Goal: Information Seeking & Learning: Learn about a topic

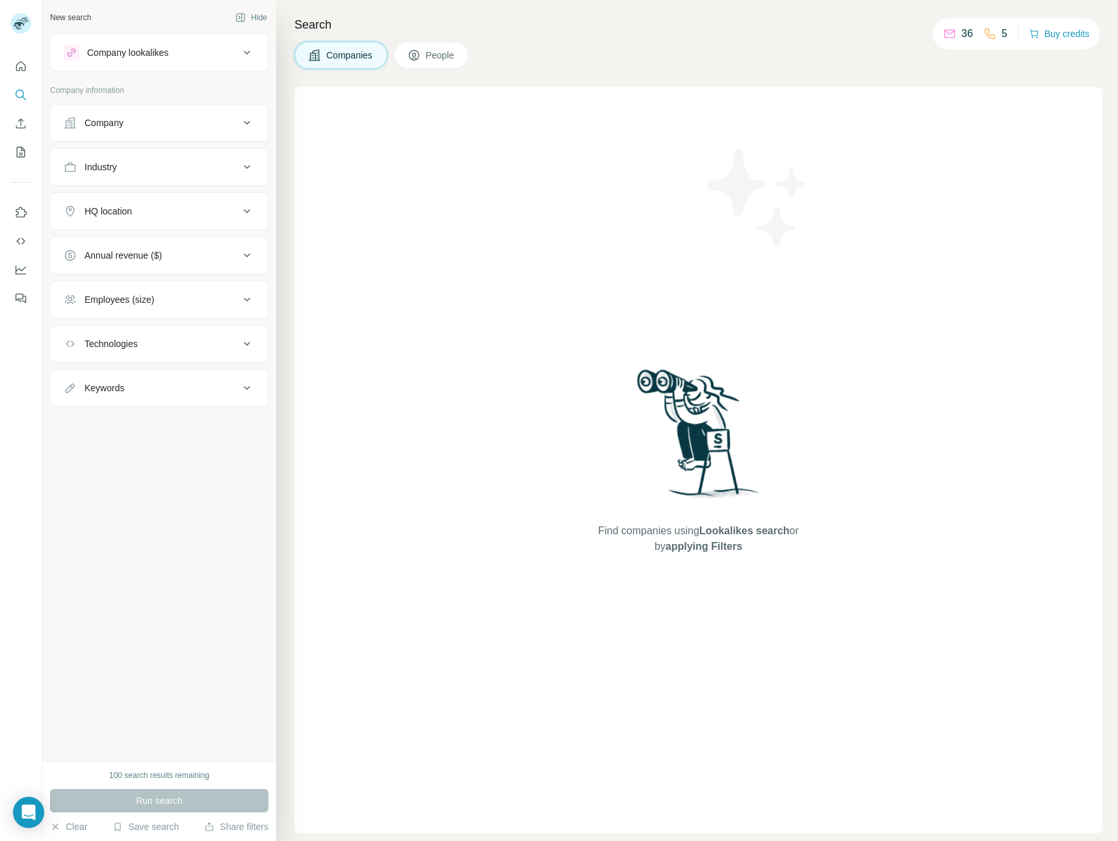
click at [961, 36] on p "36" at bounding box center [967, 34] width 12 height 16
click at [989, 29] on icon at bounding box center [989, 33] width 13 height 13
click at [454, 52] on span "People" at bounding box center [441, 55] width 30 height 13
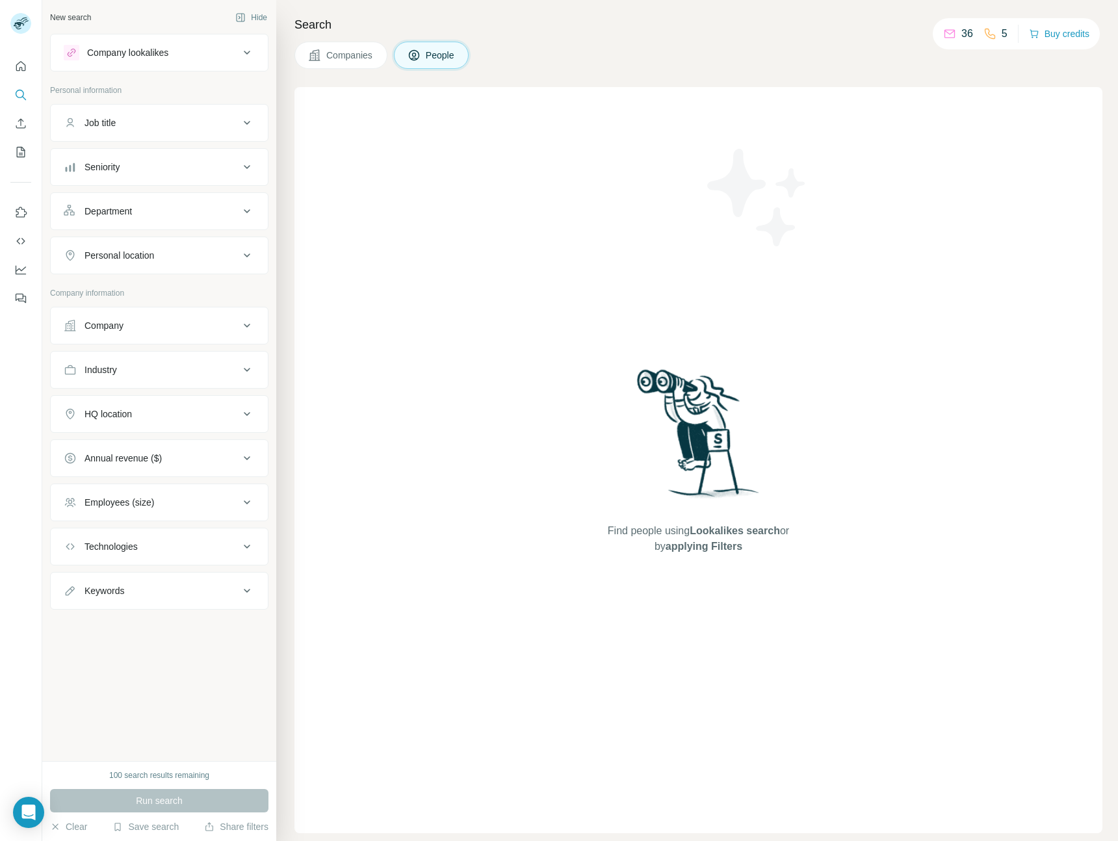
click at [68, 14] on div "New search" at bounding box center [70, 18] width 41 height 12
click at [89, 17] on div "New search" at bounding box center [70, 18] width 41 height 12
click at [345, 59] on span "Companies" at bounding box center [349, 55] width 47 height 13
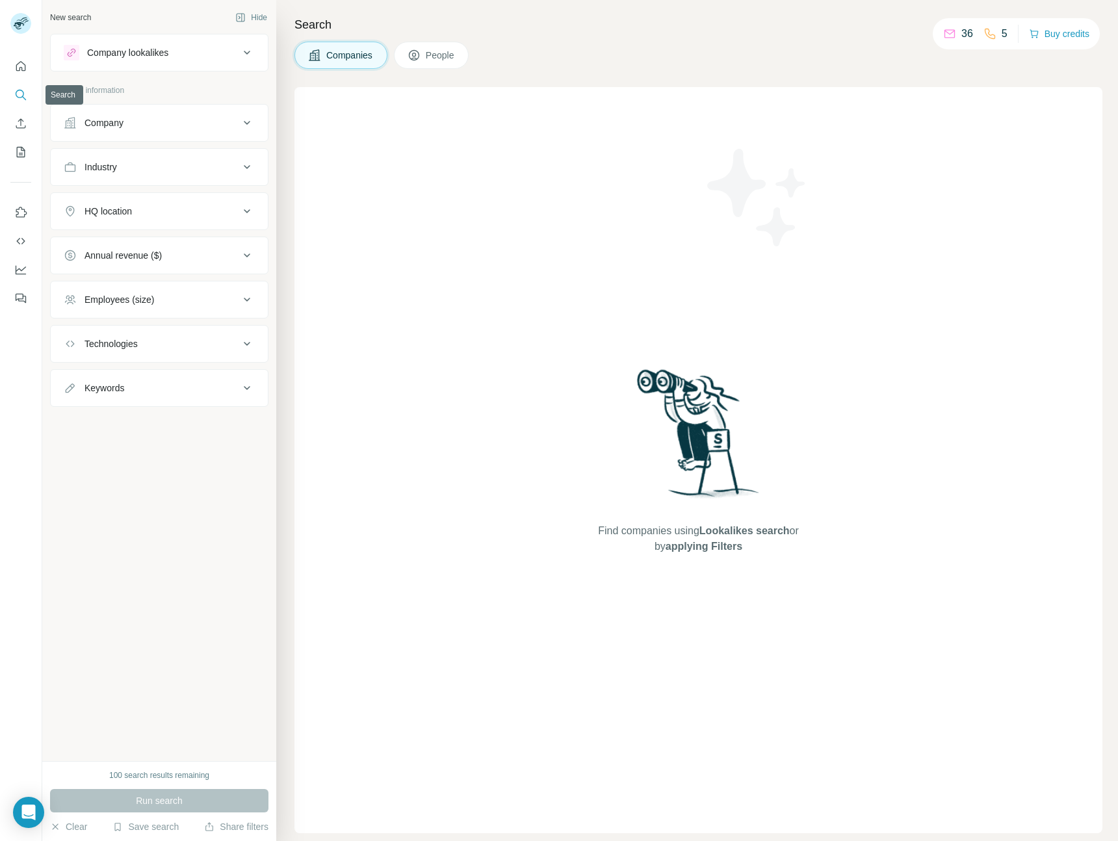
click at [14, 90] on icon "Search" at bounding box center [20, 94] width 13 height 13
click at [150, 61] on button "Company lookalikes" at bounding box center [159, 52] width 217 height 31
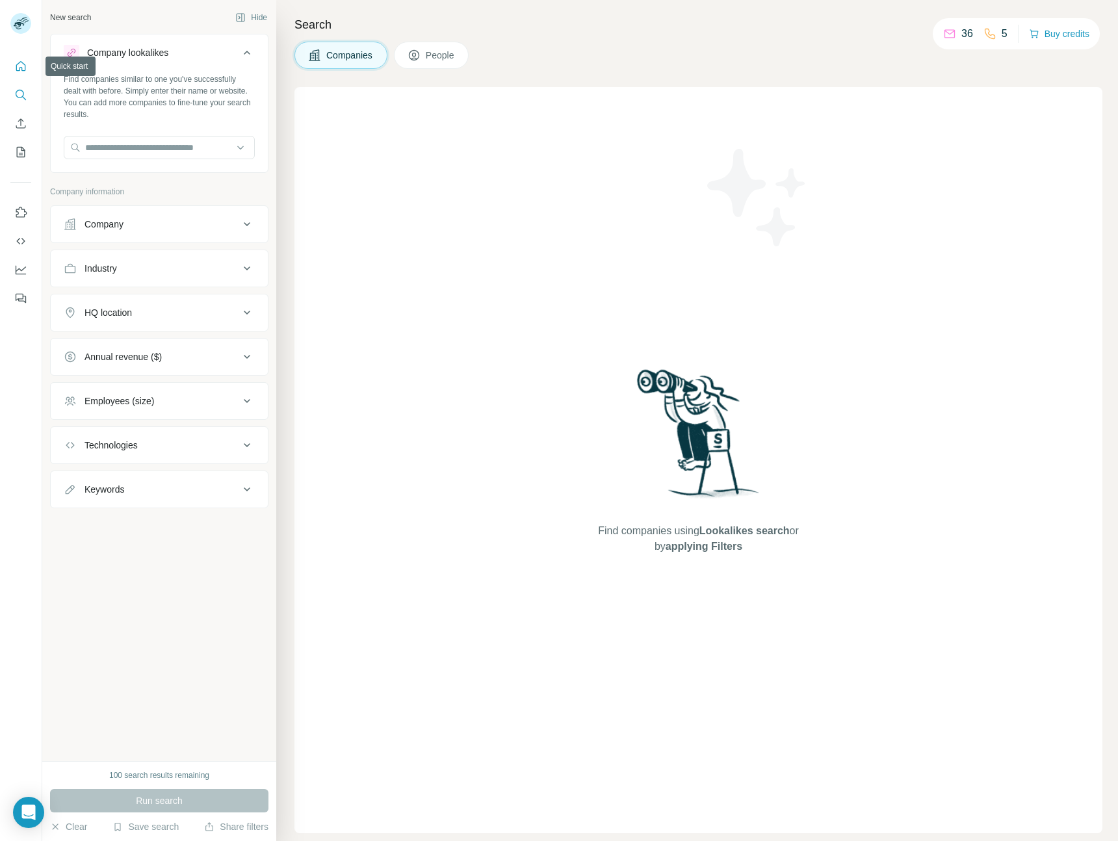
click at [27, 67] on icon "Quick start" at bounding box center [20, 66] width 13 height 13
